Goal: Transaction & Acquisition: Purchase product/service

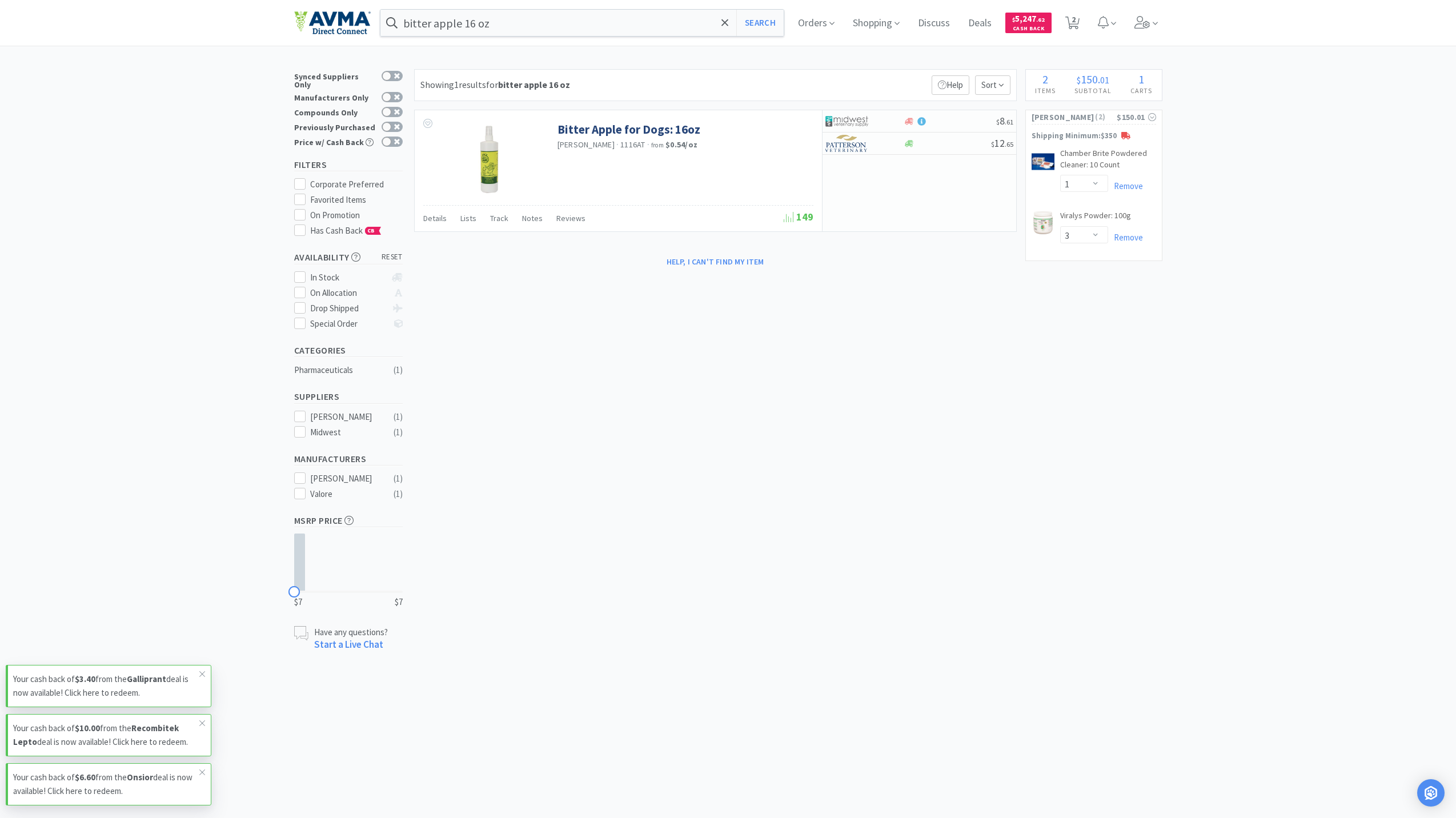
select select "1"
select select "3"
click at [508, 15] on input "bitter apple 16 oz" at bounding box center [582, 22] width 404 height 26
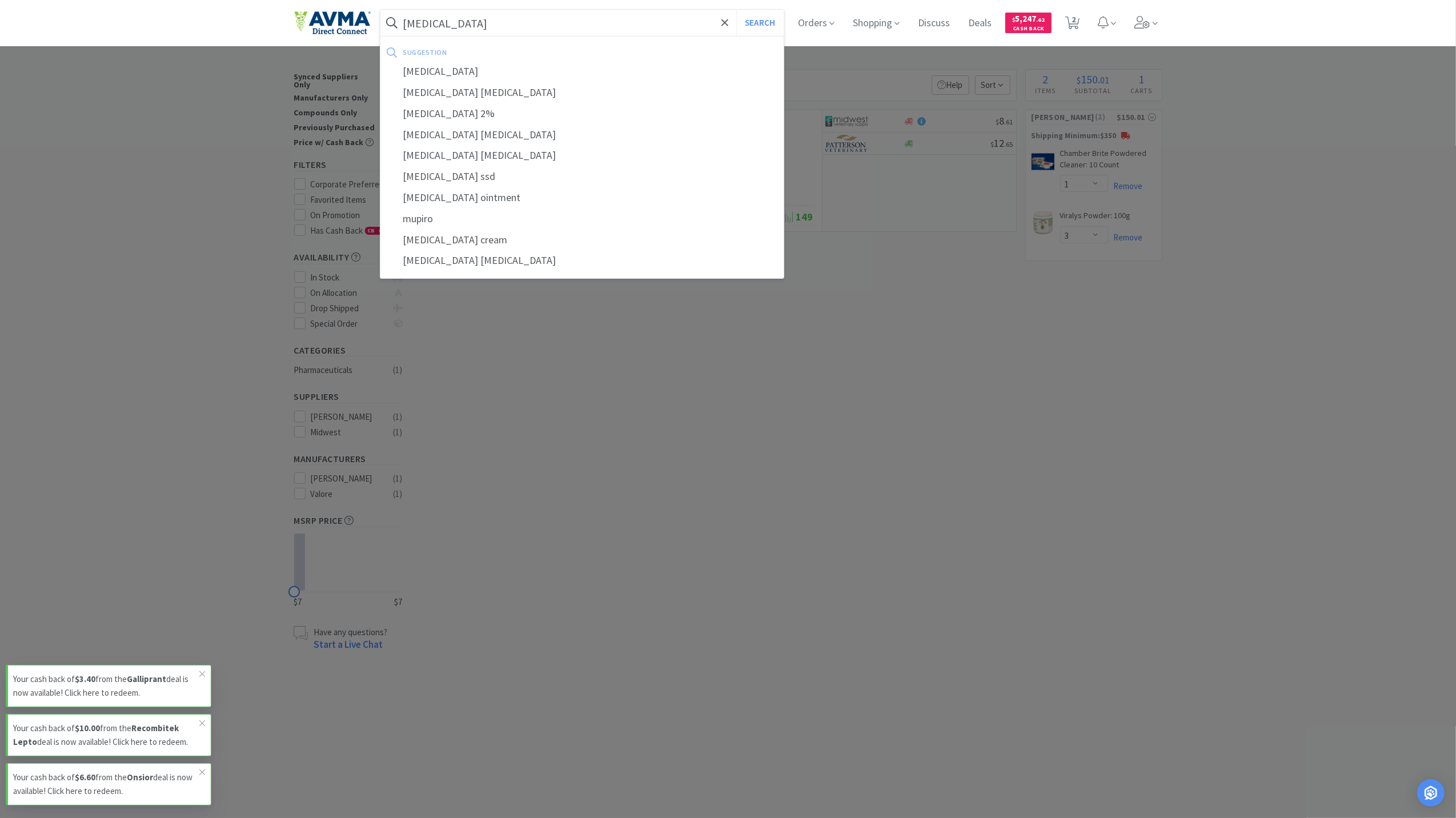
type input "[MEDICAL_DATA]"
click at [736, 10] on button "Search" at bounding box center [760, 22] width 48 height 26
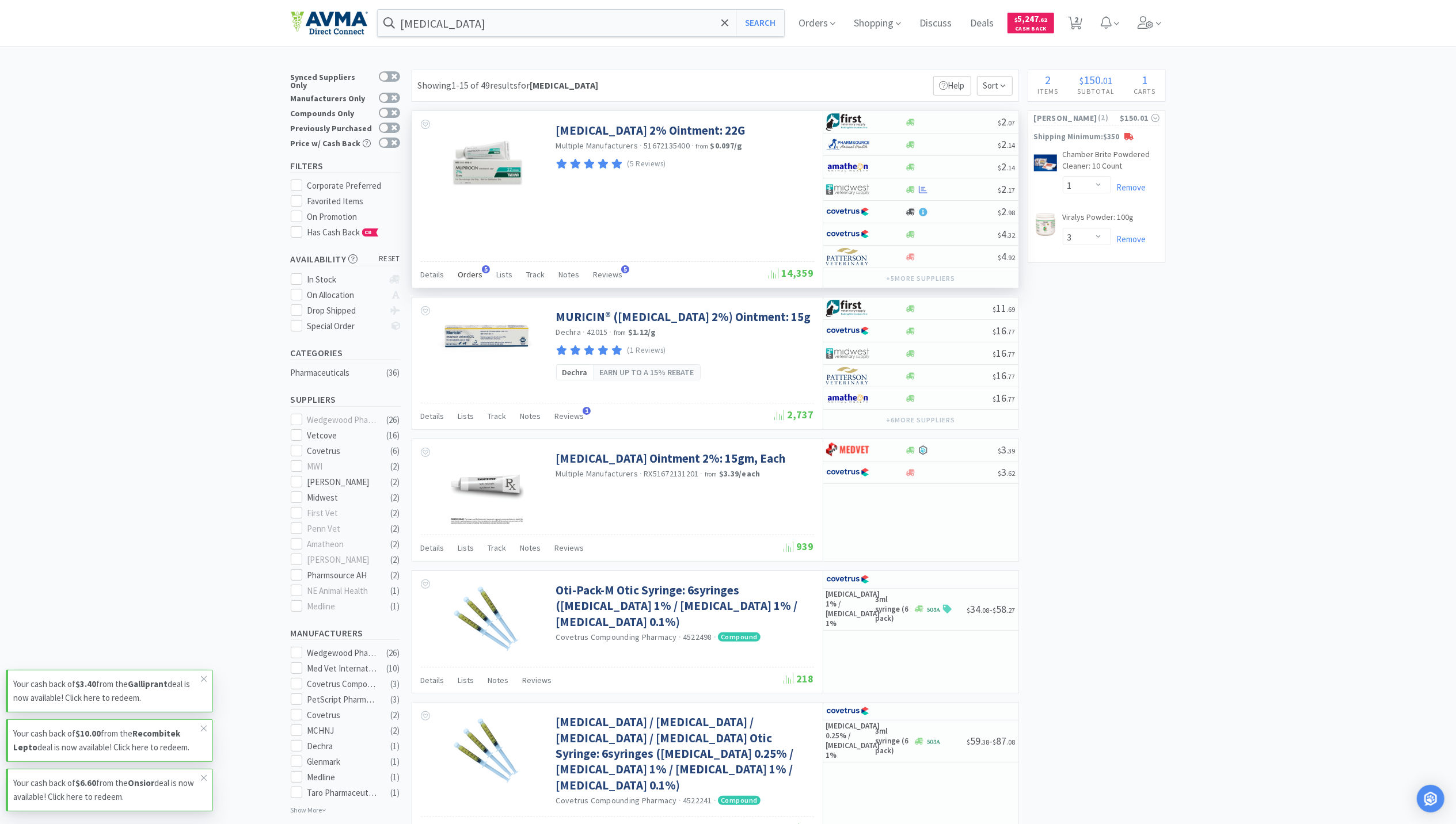
click at [471, 279] on span "Orders" at bounding box center [470, 274] width 24 height 11
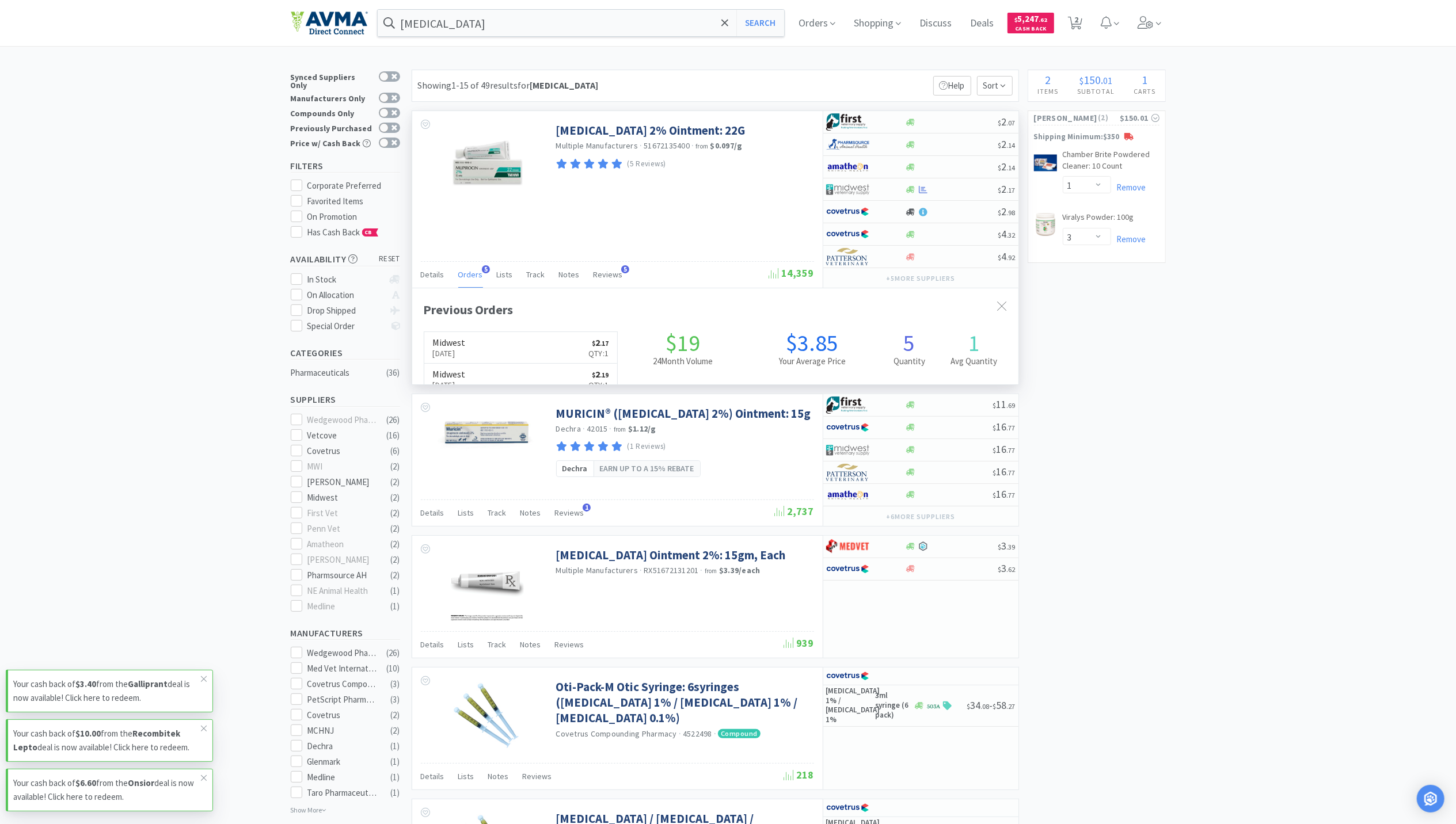
scroll to position [298, 607]
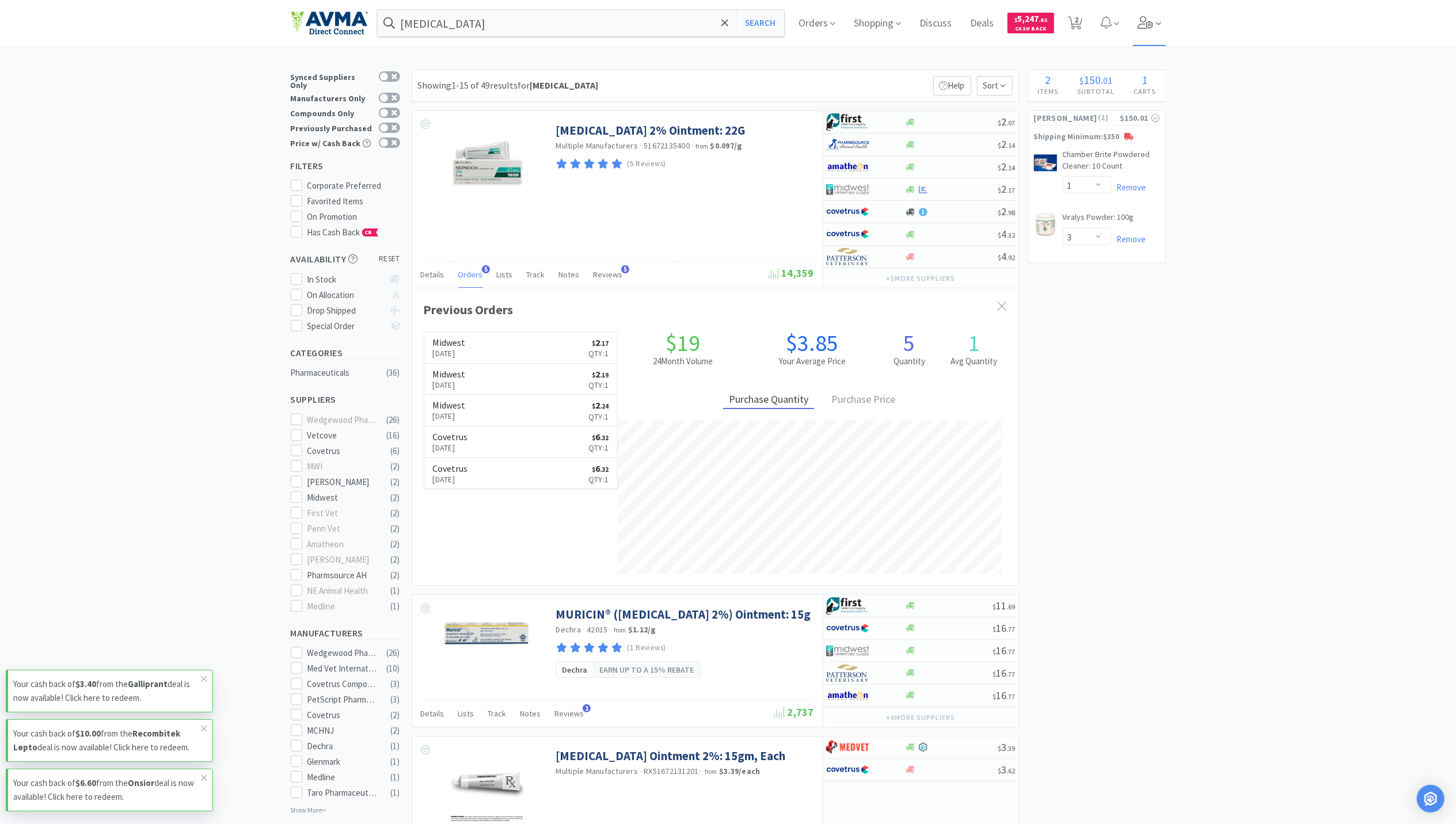
click at [1144, 24] on icon at bounding box center [1145, 22] width 16 height 13
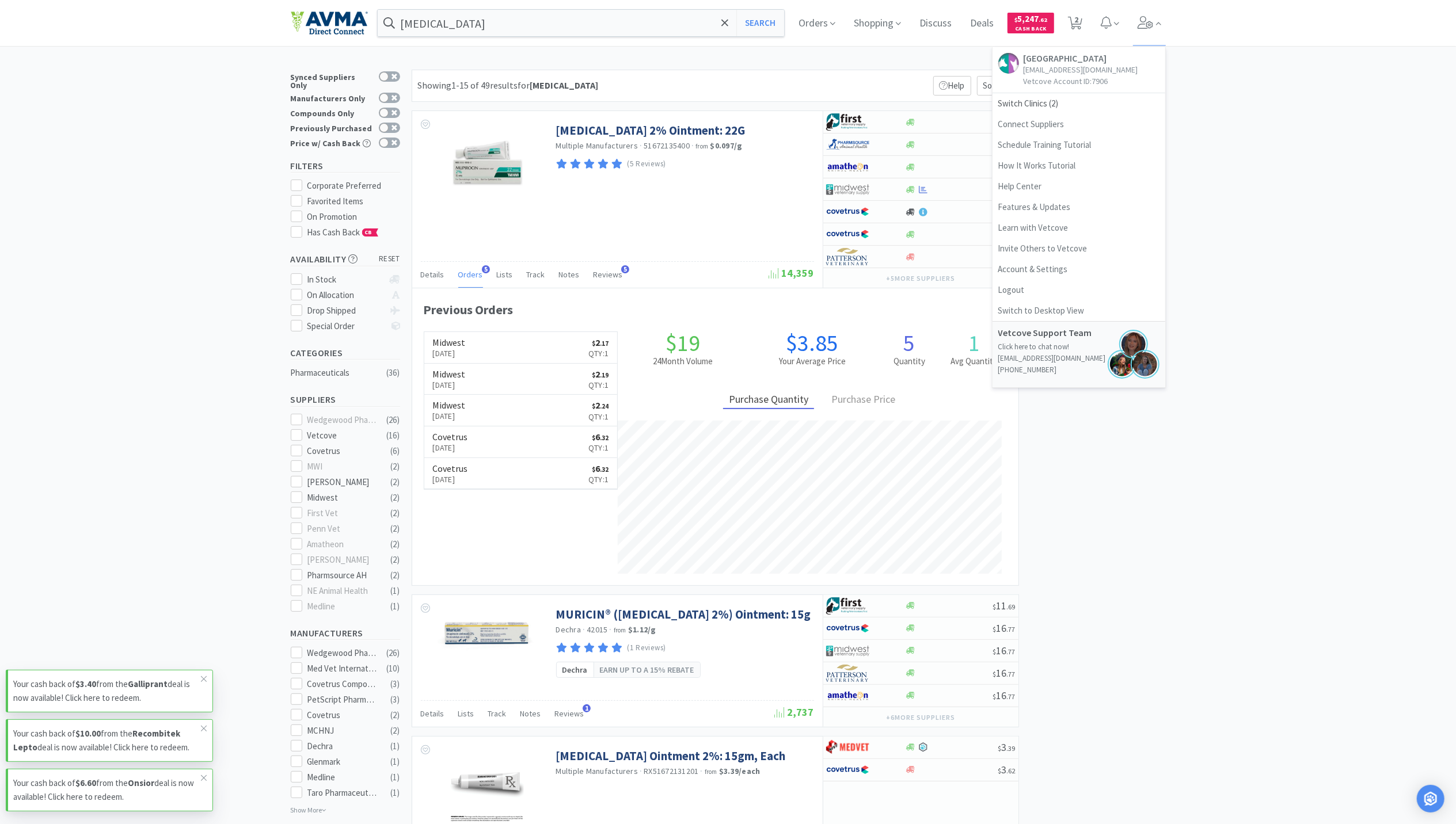
drag, startPoint x: 1279, startPoint y: 302, endPoint x: 1263, endPoint y: 291, distance: 19.4
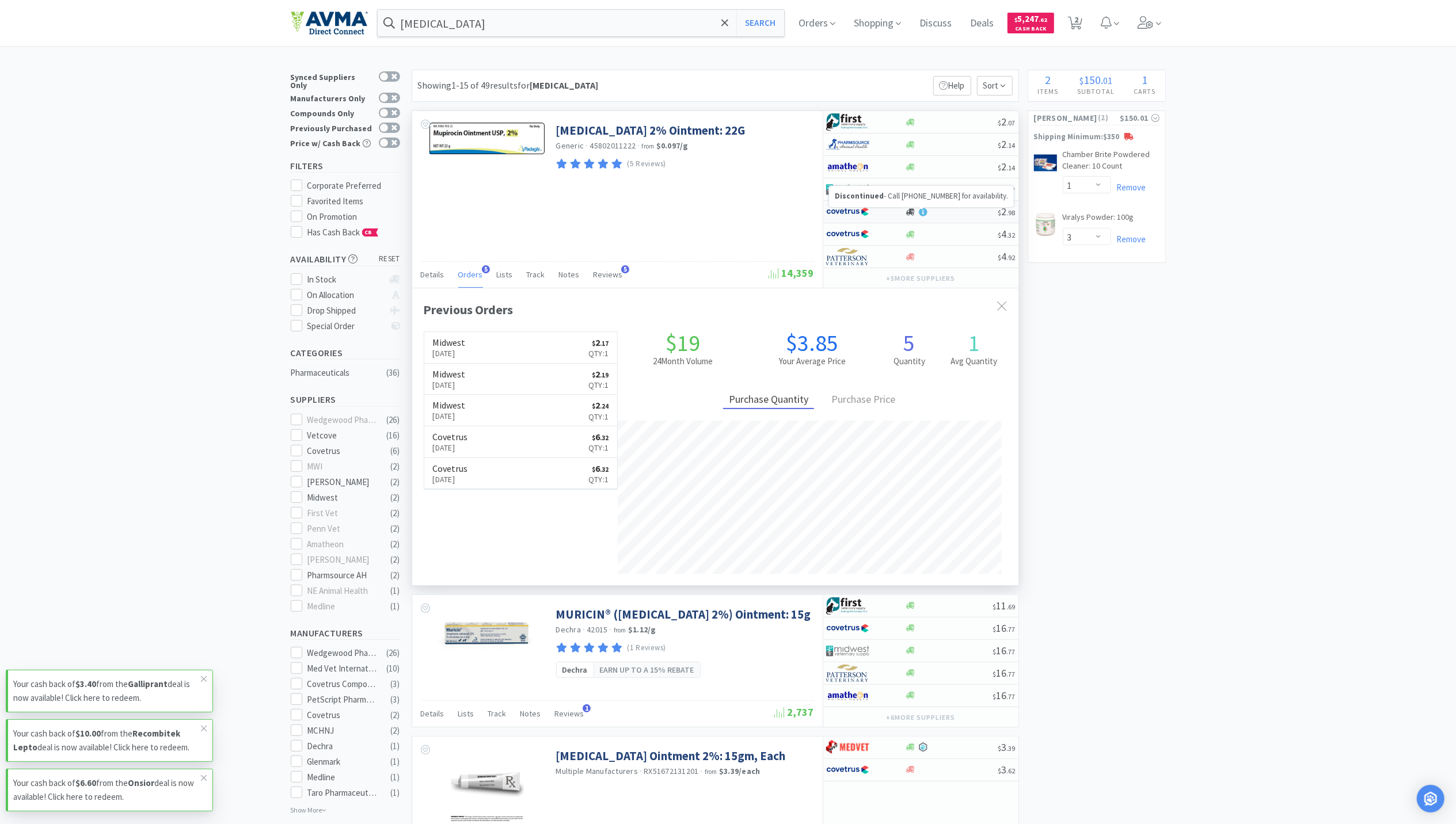
click at [914, 211] on icon at bounding box center [910, 212] width 9 height 9
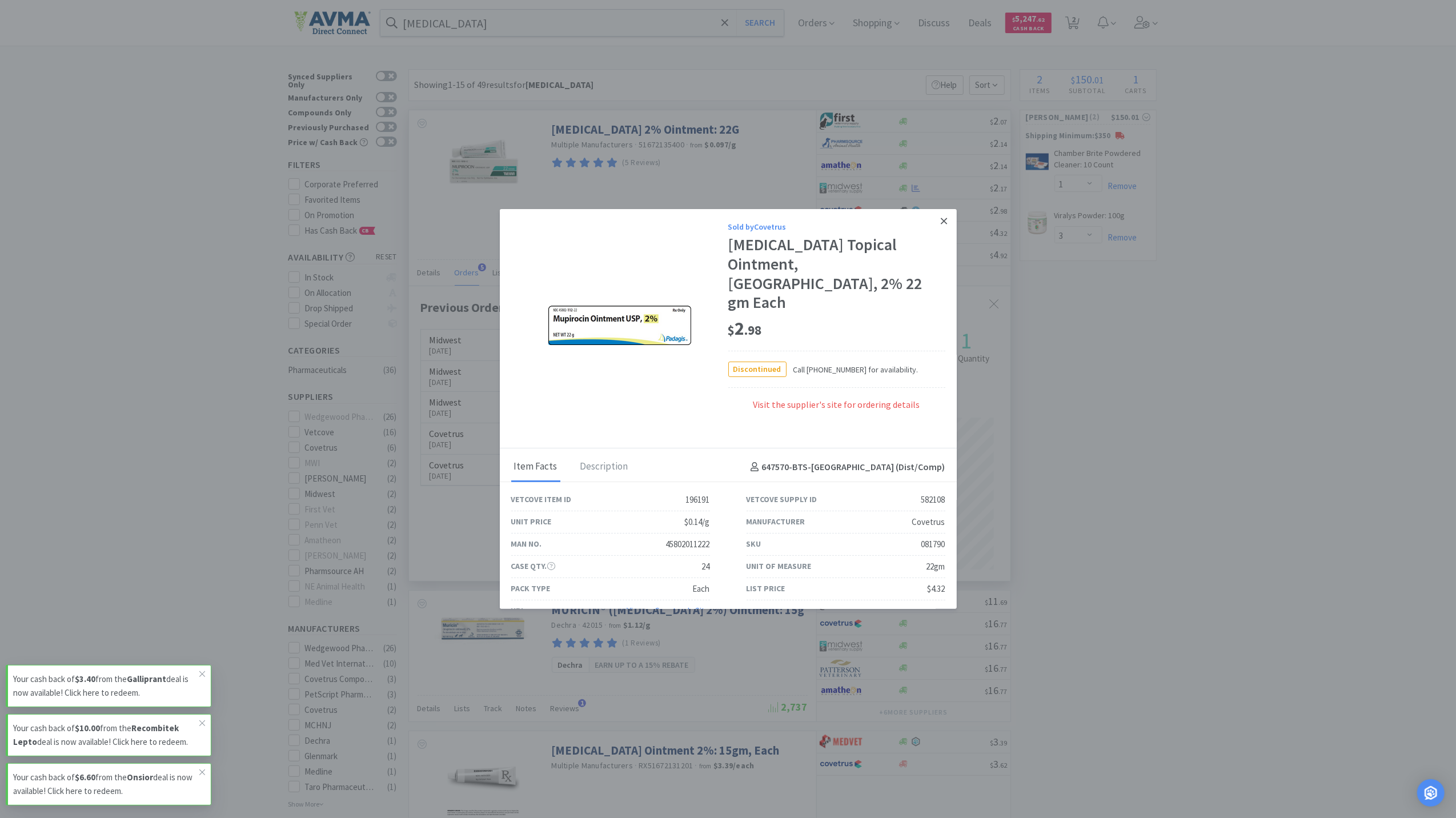
click at [942, 224] on icon at bounding box center [943, 221] width 6 height 6
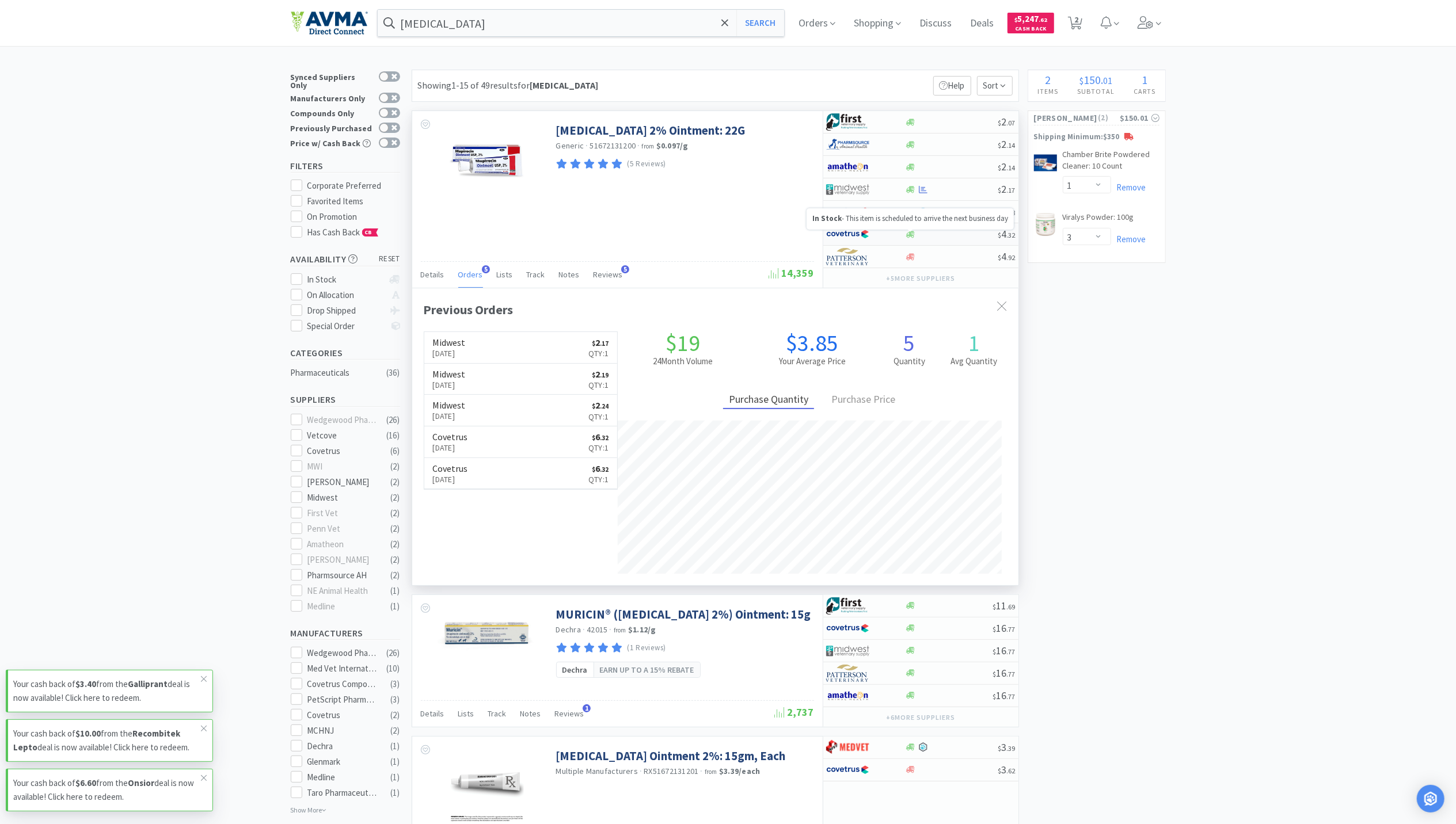
click at [907, 236] on icon at bounding box center [910, 234] width 9 height 7
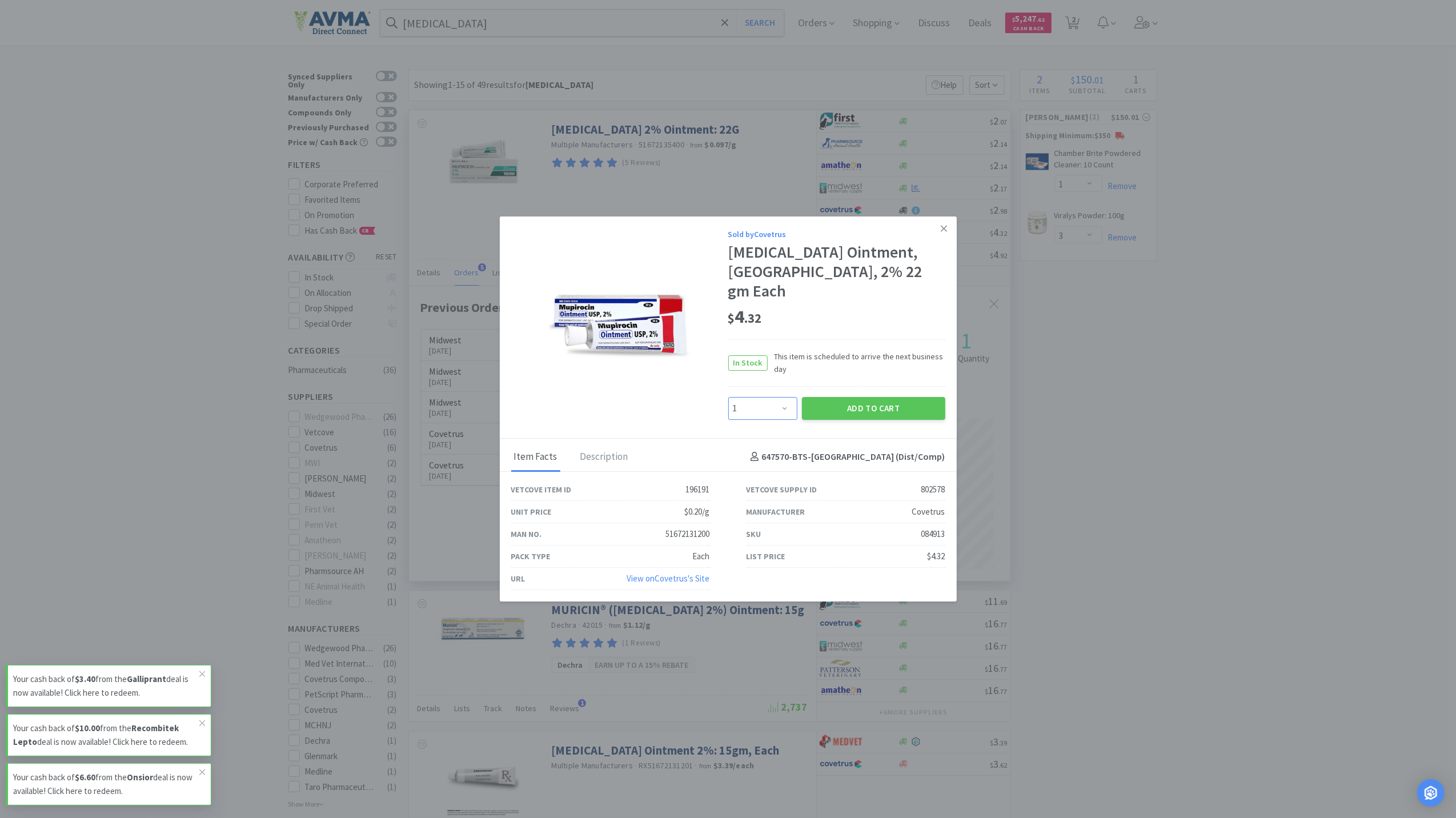
click at [785, 399] on select "Enter Quantity 1 2 3 4 5 6 7 8 9 10 11 12 13 14 15 16 17 18 19 20 Enter Quantity" at bounding box center [763, 408] width 69 height 22
select select "2"
click at [728, 397] on select "Enter Quantity 1 2 3 4 5 6 7 8 9 10 11 12 13 14 15 16 17 18 19 20 Enter Quantity" at bounding box center [763, 408] width 69 height 22
click at [874, 397] on button "Add to Cart" at bounding box center [873, 408] width 143 height 22
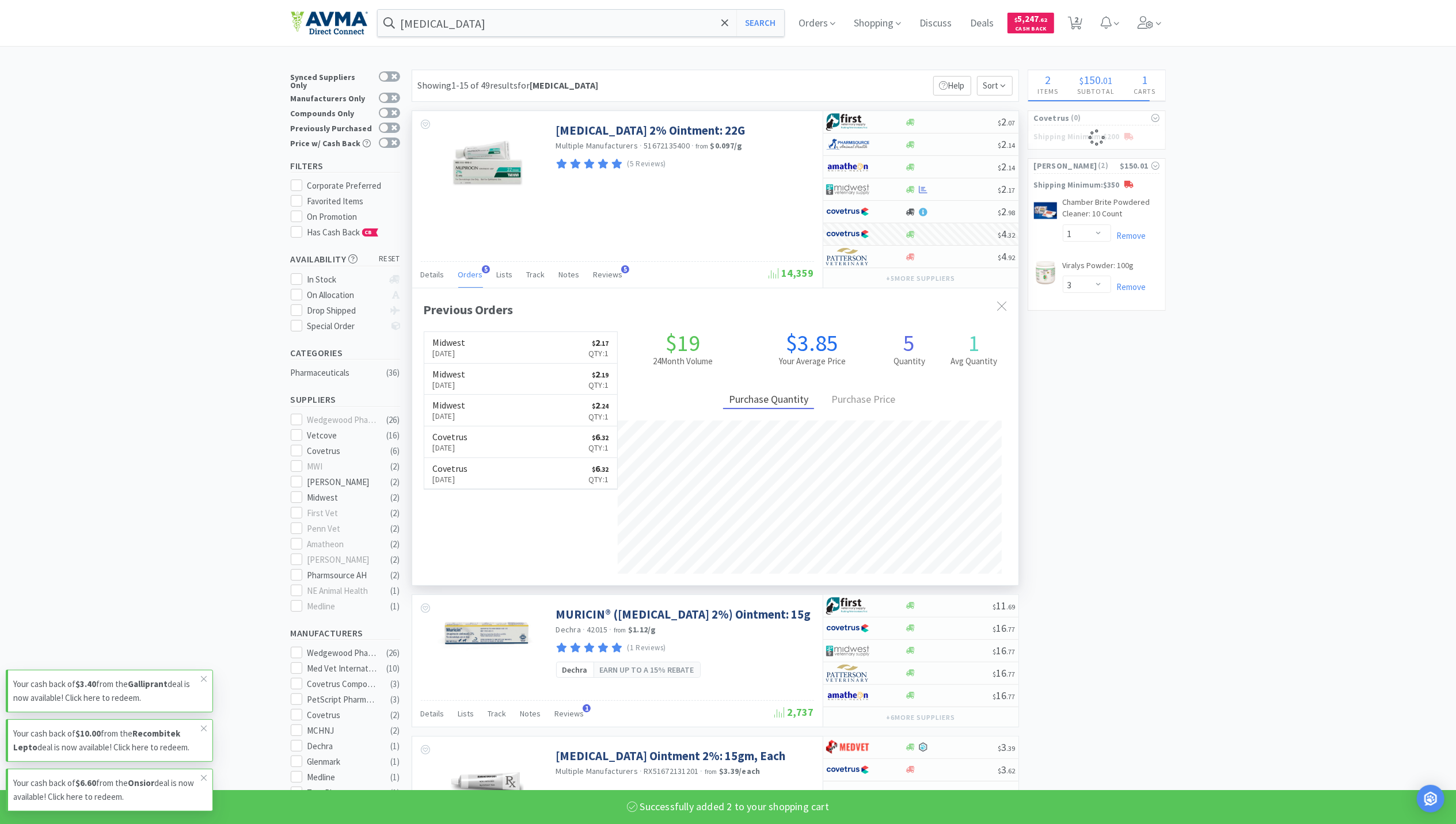
select select "2"
